Goal: Communication & Community: Share content

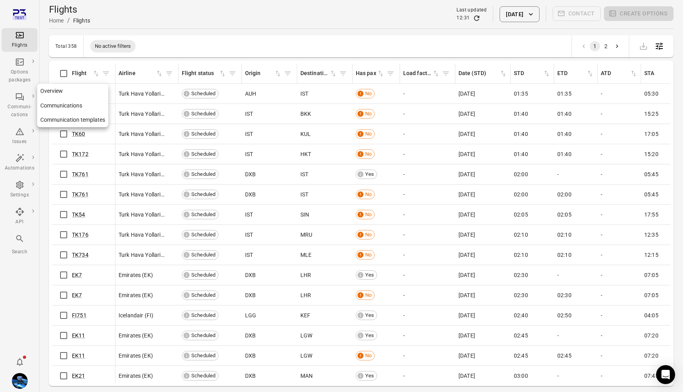
click at [23, 106] on div "Communi-cations" at bounding box center [20, 111] width 30 height 16
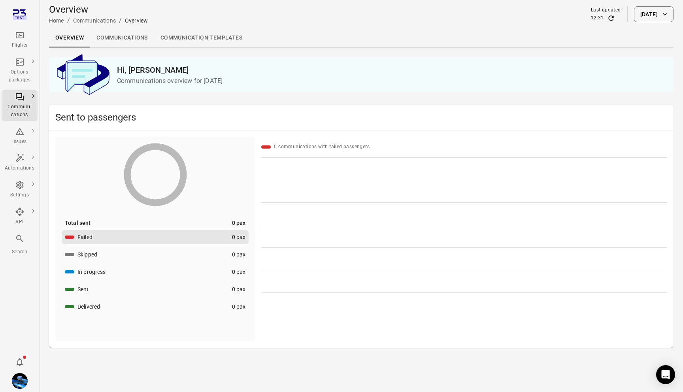
click at [120, 41] on link "Communications" at bounding box center [122, 37] width 64 height 19
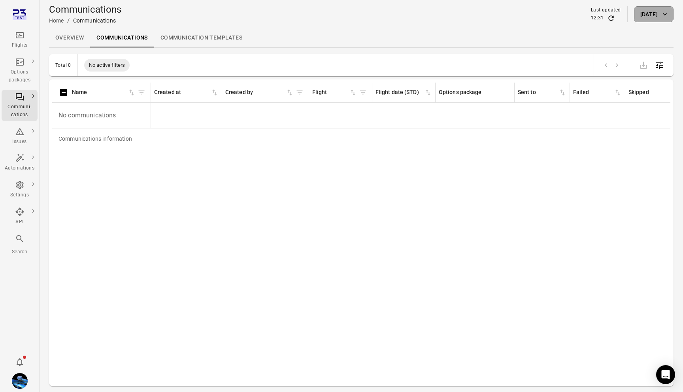
click at [658, 17] on button "24 Sep 2025" at bounding box center [654, 14] width 40 height 16
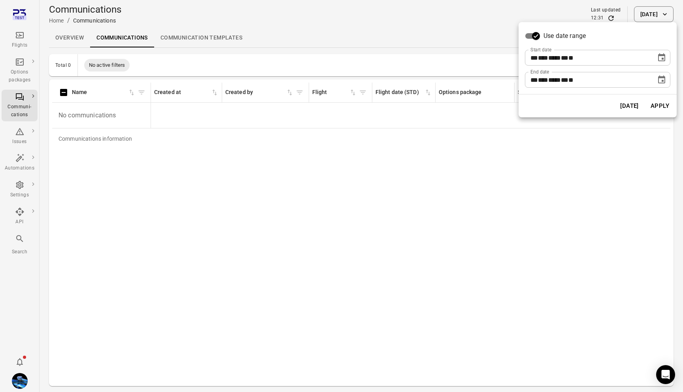
click at [663, 58] on icon "Choose date, selected date is Sep 24, 2025" at bounding box center [661, 57] width 9 height 9
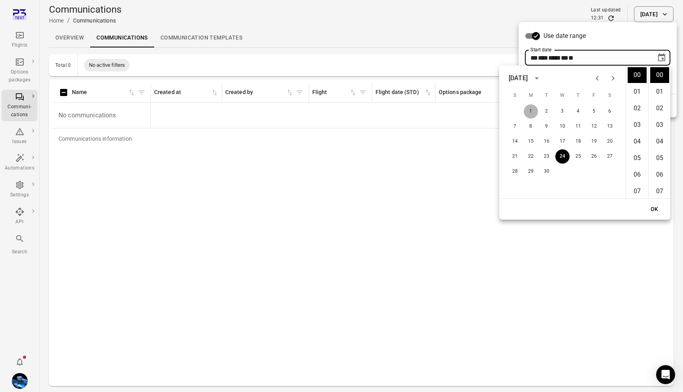
click at [524, 113] on button "1" at bounding box center [531, 111] width 14 height 14
type input "**********"
click at [650, 209] on button "OK" at bounding box center [654, 209] width 25 height 15
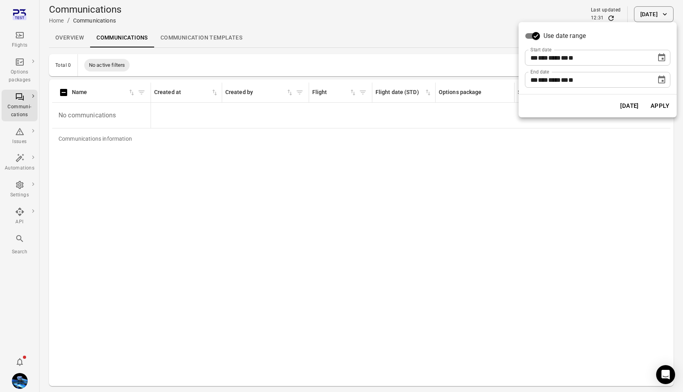
click at [653, 107] on button "Apply" at bounding box center [659, 106] width 27 height 17
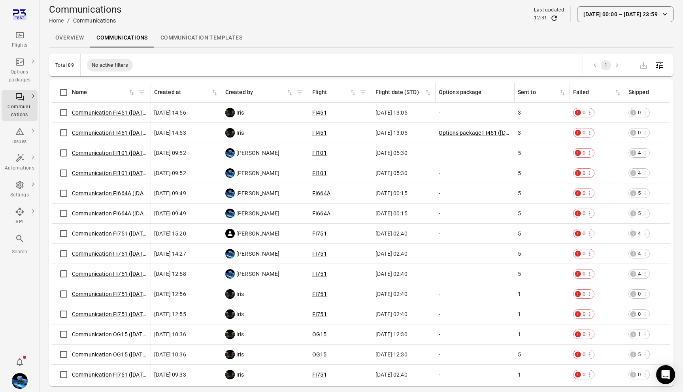
click at [96, 112] on link "Communication FI451 ([DATE])" at bounding box center [110, 112] width 77 height 6
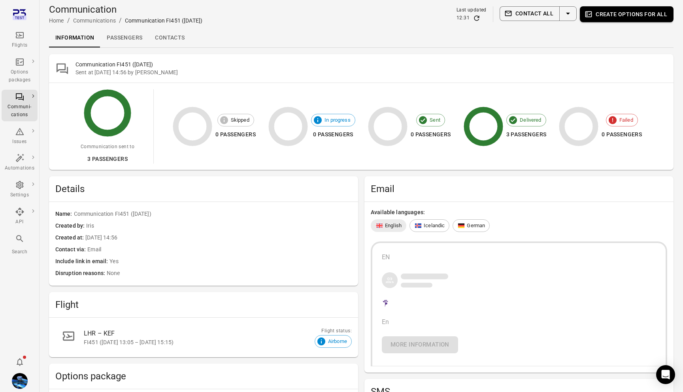
click at [571, 13] on icon "Select action" at bounding box center [567, 13] width 9 height 9
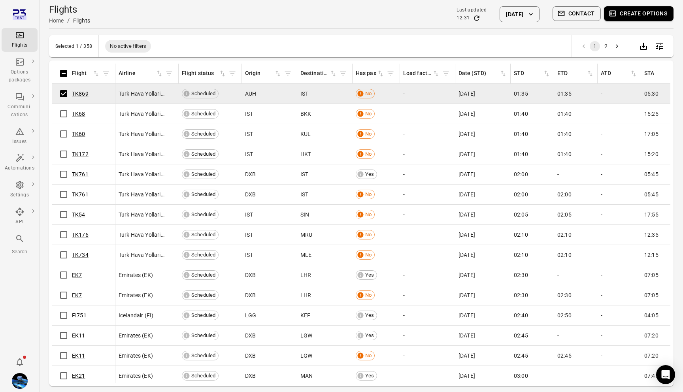
click at [580, 14] on button "Contact" at bounding box center [576, 13] width 49 height 15
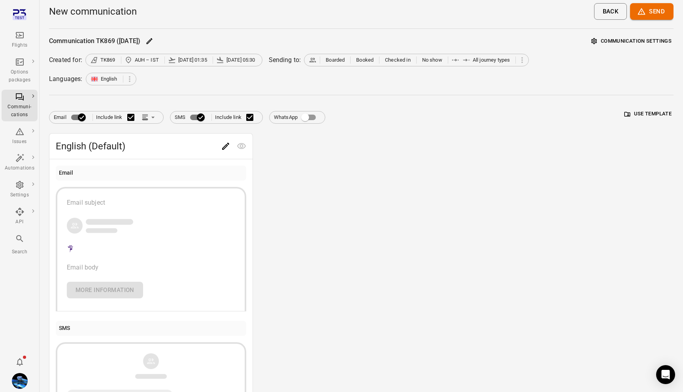
click at [655, 47] on button "Communication settings" at bounding box center [631, 41] width 84 height 12
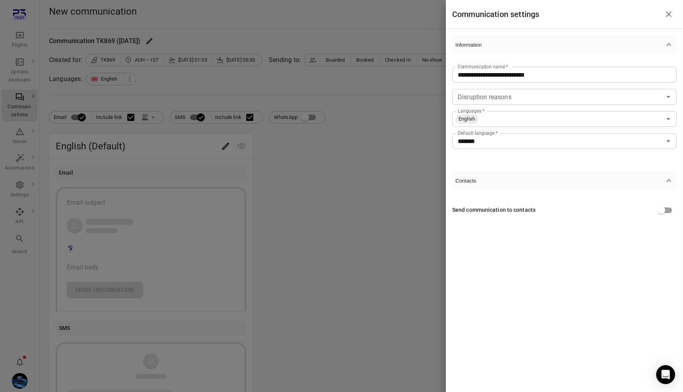
click at [420, 305] on div at bounding box center [341, 196] width 683 height 392
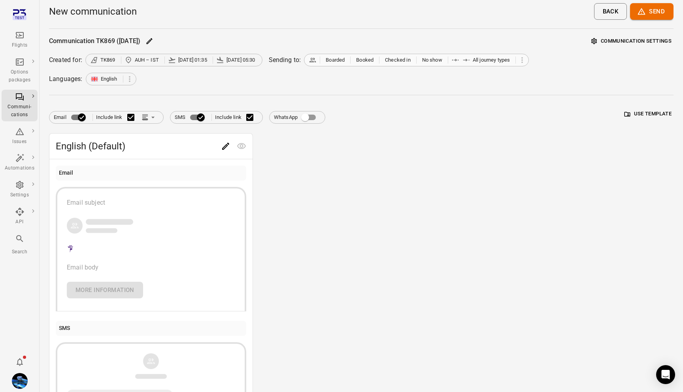
click at [339, 58] on span "Boarded" at bounding box center [335, 60] width 19 height 8
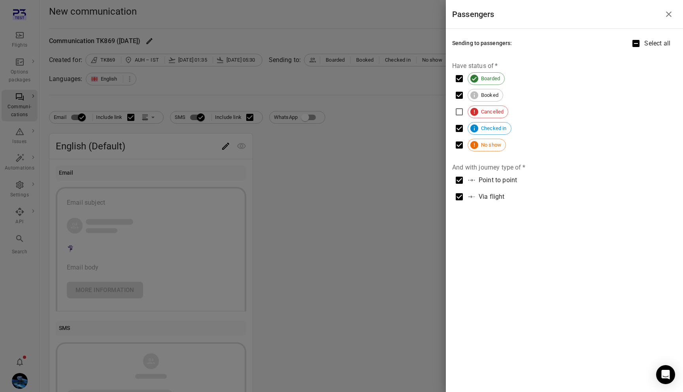
click at [321, 87] on div at bounding box center [341, 196] width 683 height 392
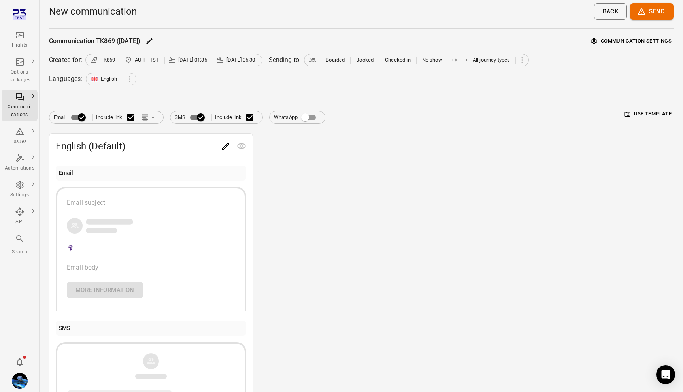
click at [240, 60] on span "24 Sep 05:30" at bounding box center [240, 60] width 29 height 8
click at [242, 60] on span "24 Sep 05:30" at bounding box center [240, 60] width 29 height 8
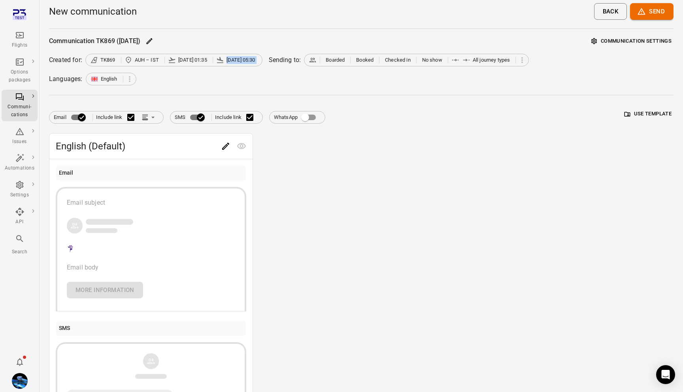
click at [242, 60] on span "24 Sep 05:30" at bounding box center [240, 60] width 29 height 8
click at [285, 62] on div "Sending to:" at bounding box center [285, 59] width 32 height 9
click at [285, 72] on div "Communication TK869 (24 Sep) Communication settings Created for: TK869 AUH – IS…" at bounding box center [361, 239] width 624 height 409
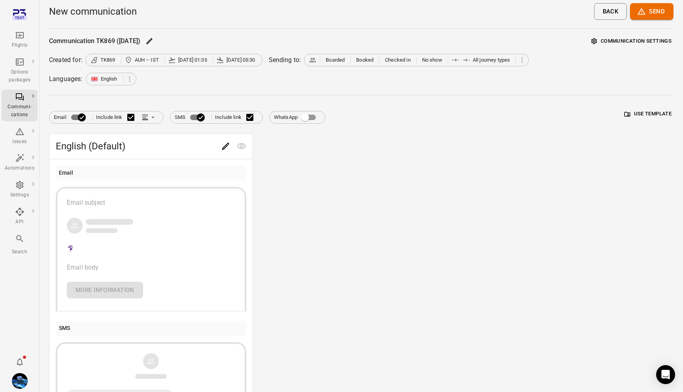
click at [75, 79] on div "Languages:" at bounding box center [66, 78] width 34 height 9
click at [99, 79] on span "English" at bounding box center [104, 79] width 29 height 8
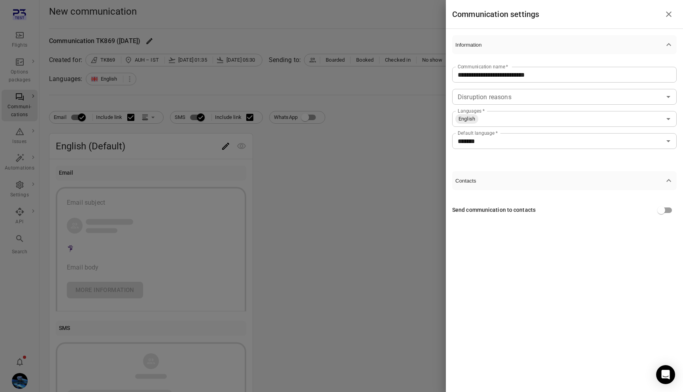
click at [99, 97] on div at bounding box center [341, 196] width 683 height 392
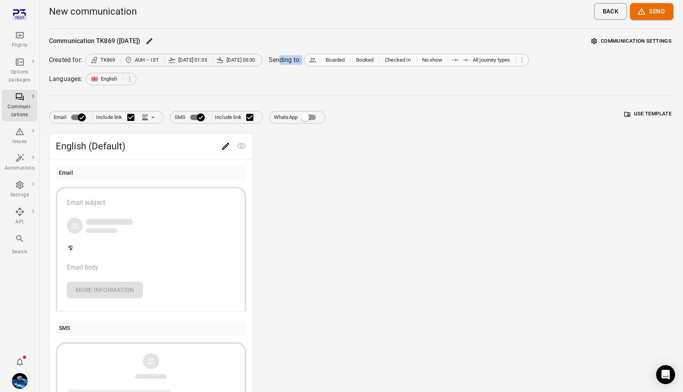
drag, startPoint x: 283, startPoint y: 60, endPoint x: 516, endPoint y: 58, distance: 233.1
click at [490, 58] on div "Created for: TK869 AUH – IST 24 Sep 01:35 24 Sep 05:30 Sending to: Boarded Book…" at bounding box center [361, 60] width 624 height 13
click at [186, 91] on div "Communication TK869 (24 Sep) Communication settings Created for: TK869 AUH – IS…" at bounding box center [361, 239] width 624 height 409
drag, startPoint x: 48, startPoint y: 78, endPoint x: 161, endPoint y: 71, distance: 113.6
click at [161, 71] on main "New communication Back Send Communication TK869 (24 Sep) Communication settings…" at bounding box center [361, 238] width 643 height 476
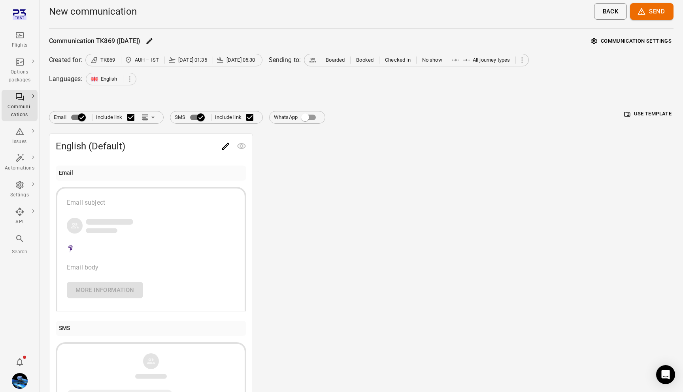
click at [638, 42] on button "Communication settings" at bounding box center [631, 41] width 84 height 12
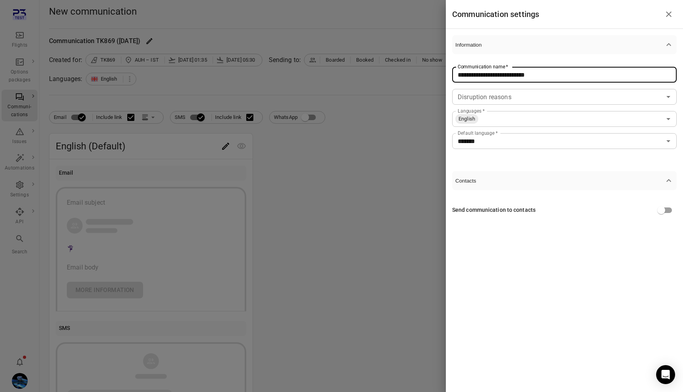
click at [567, 75] on input "**********" at bounding box center [564, 75] width 224 height 16
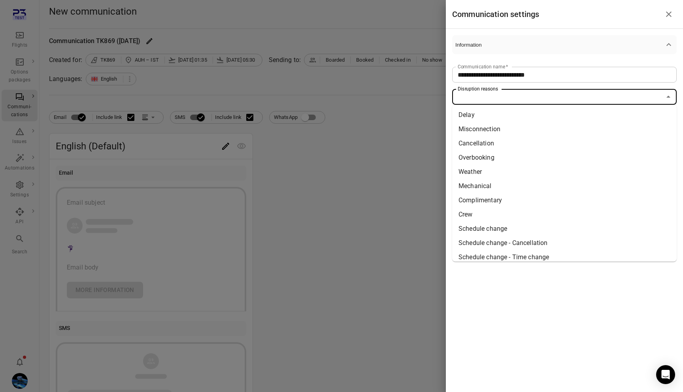
click at [532, 100] on input "Disruption reasons" at bounding box center [557, 96] width 207 height 11
click at [566, 75] on input "**********" at bounding box center [564, 75] width 224 height 16
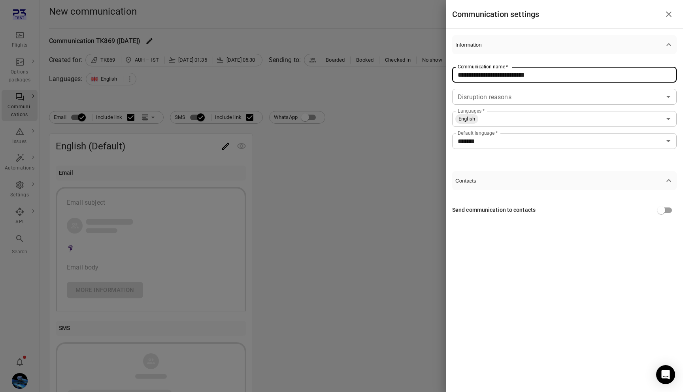
click at [355, 189] on div at bounding box center [341, 196] width 683 height 392
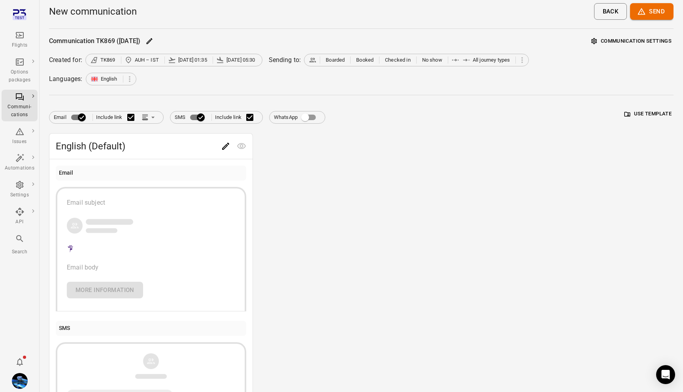
drag, startPoint x: 658, startPoint y: 126, endPoint x: 614, endPoint y: 107, distance: 47.6
click at [614, 107] on div "Email Include link SMS Include link WhatsApp Use template English (Default) Ema…" at bounding box center [361, 274] width 624 height 339
click at [470, 210] on div "English (Default) Email Email subject Email body More information SMS Link to p…" at bounding box center [361, 288] width 624 height 311
click at [97, 147] on span "English (Default)" at bounding box center [137, 146] width 162 height 13
click at [97, 146] on span "English (Default)" at bounding box center [137, 146] width 162 height 13
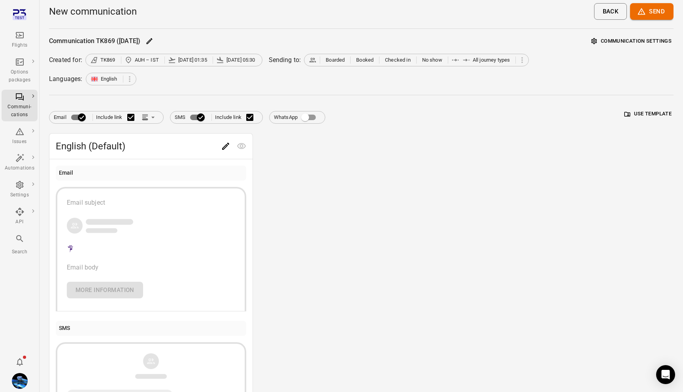
click at [97, 146] on span "English (Default)" at bounding box center [137, 146] width 162 height 13
click at [111, 149] on span "English (Default)" at bounding box center [137, 146] width 162 height 13
drag, startPoint x: 268, startPoint y: 142, endPoint x: 135, endPoint y: 147, distance: 133.2
click at [135, 147] on div "English (Default) Email Email subject Email body More information SMS Link to p…" at bounding box center [361, 288] width 624 height 311
click at [135, 147] on span "English (Default)" at bounding box center [137, 146] width 162 height 13
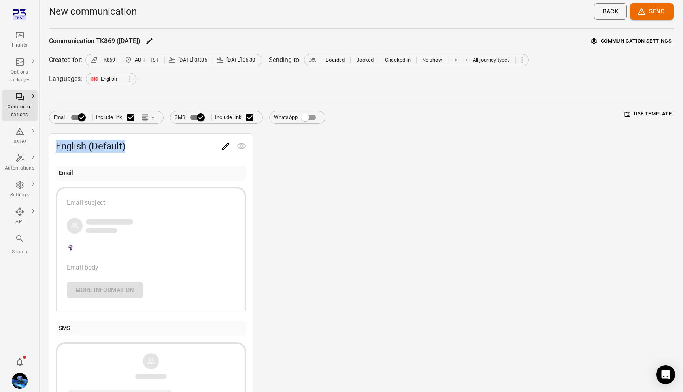
click at [135, 147] on span "English (Default)" at bounding box center [137, 146] width 162 height 13
click at [145, 149] on span "English (Default)" at bounding box center [137, 146] width 162 height 13
click at [512, 172] on div "English (Default) Email Email subject Email body More information SMS Link to p…" at bounding box center [361, 288] width 624 height 311
click at [22, 41] on div "Flights" at bounding box center [20, 45] width 30 height 8
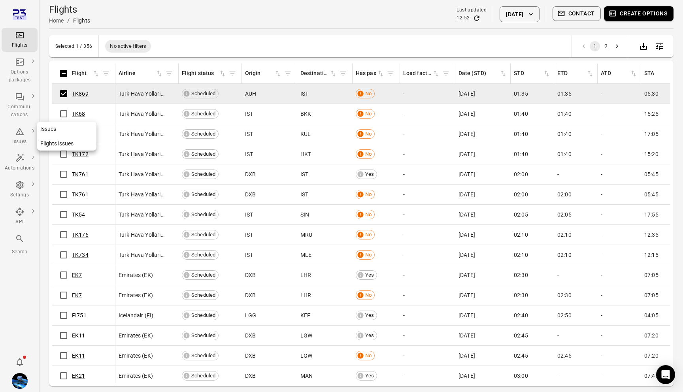
click at [19, 136] on div "Issues" at bounding box center [20, 136] width 30 height 19
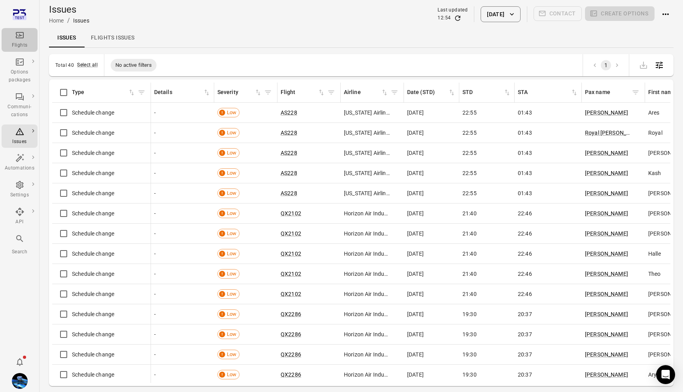
click at [23, 40] on icon "Main navigation" at bounding box center [19, 34] width 9 height 9
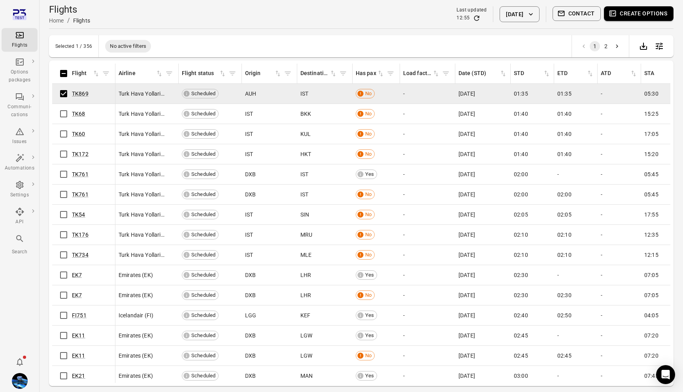
click at [634, 14] on button "Create options" at bounding box center [639, 13] width 70 height 15
click at [576, 15] on button "Contact" at bounding box center [576, 13] width 49 height 15
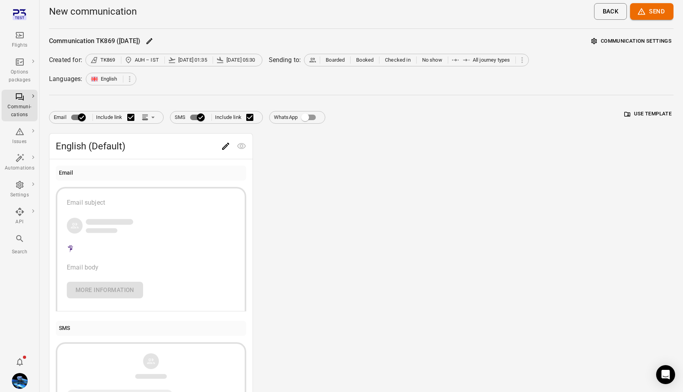
click at [636, 40] on button "Communication settings" at bounding box center [631, 41] width 84 height 12
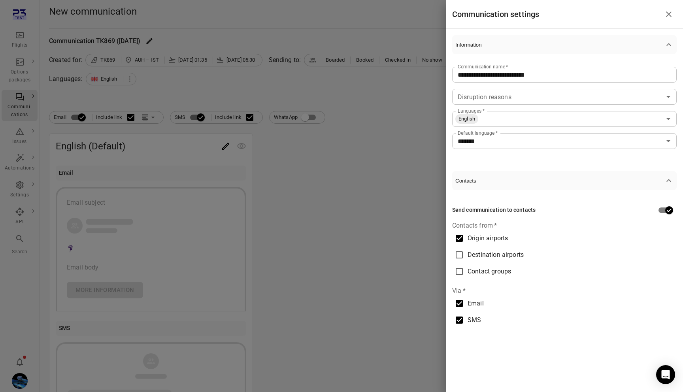
click at [405, 179] on div at bounding box center [341, 196] width 683 height 392
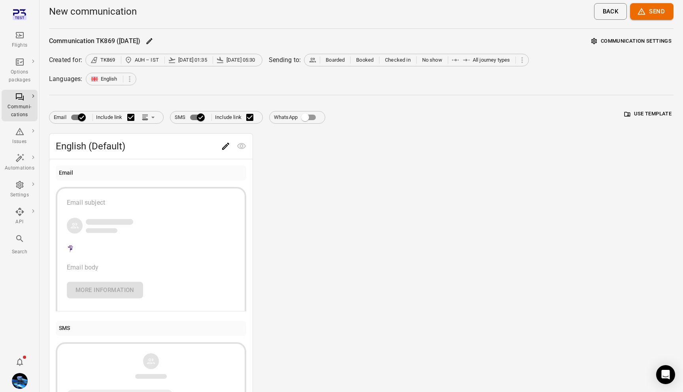
click at [19, 38] on icon "Main navigation" at bounding box center [20, 35] width 8 height 6
